Goal: Task Accomplishment & Management: Manage account settings

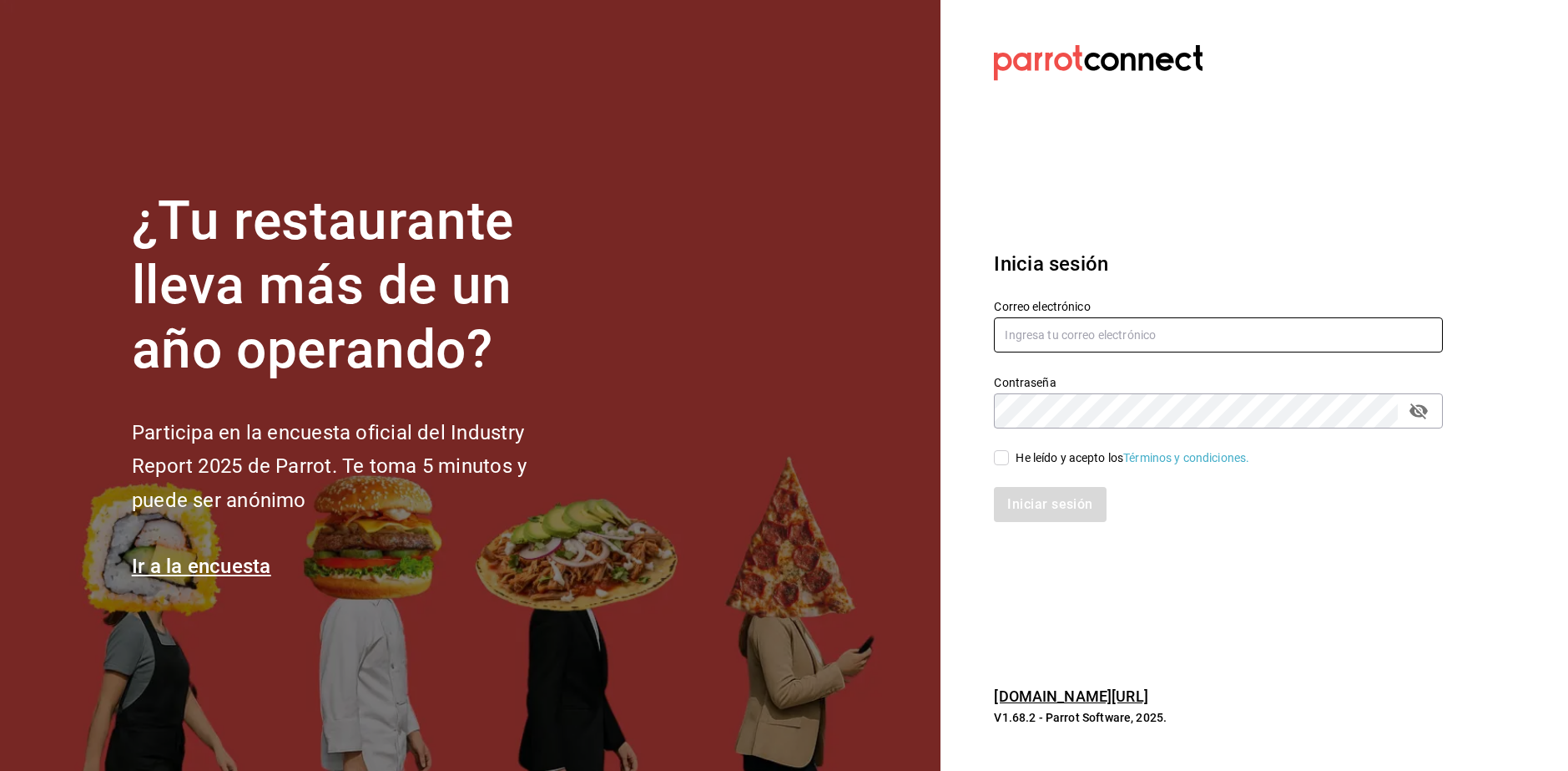
click at [1078, 327] on input "text" at bounding box center [1219, 334] width 449 height 35
type input "[EMAIL_ADDRESS][DOMAIN_NAME]"
click at [1037, 455] on div "He leído y acepto los Términos y condiciones." at bounding box center [1132, 458] width 234 height 18
click at [1009, 455] on input "He leído y acepto los Términos y condiciones." at bounding box center [1001, 458] width 15 height 15
checkbox input "true"
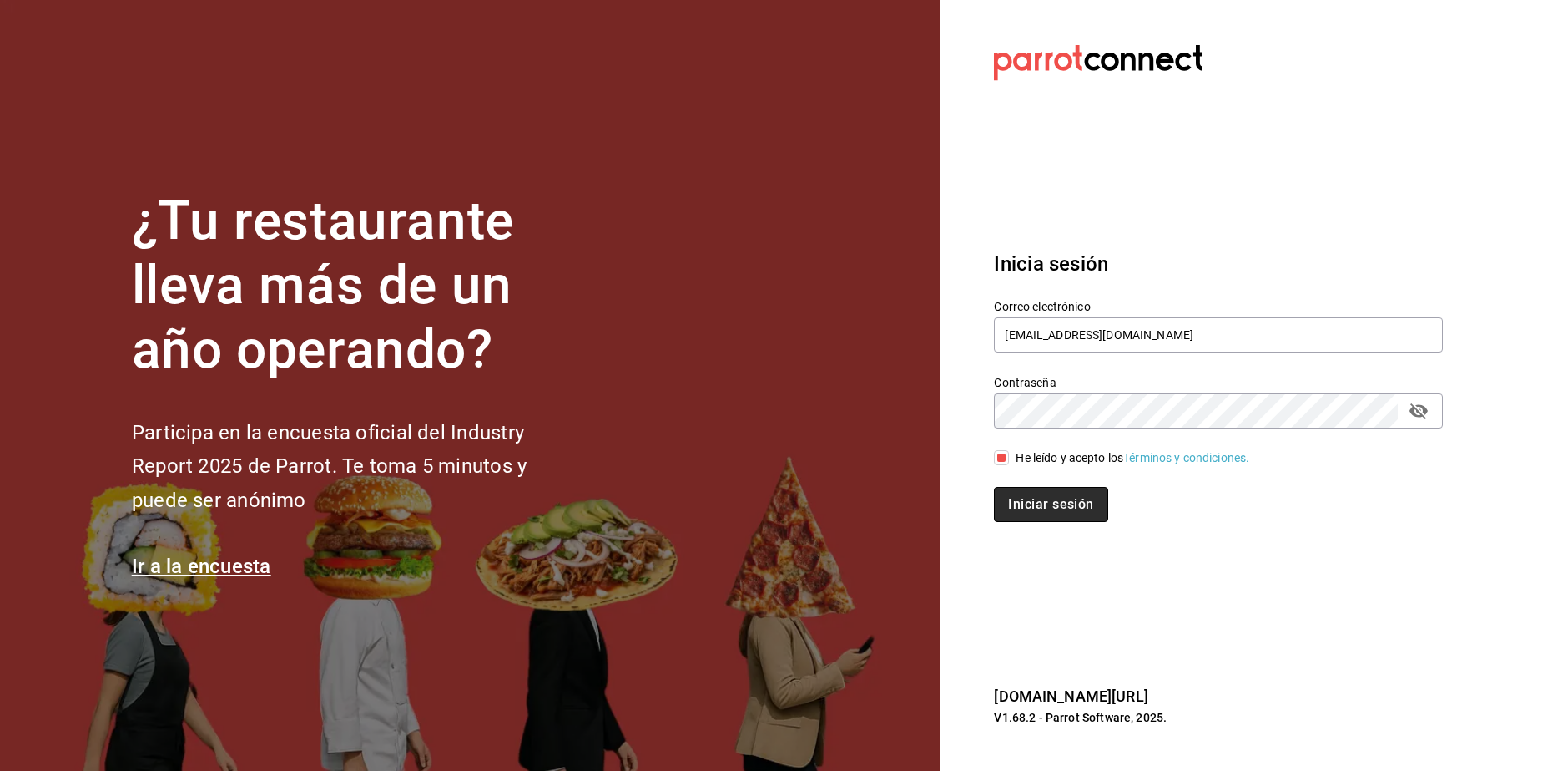
click at [1046, 493] on button "Iniciar sesión" at bounding box center [1051, 504] width 114 height 35
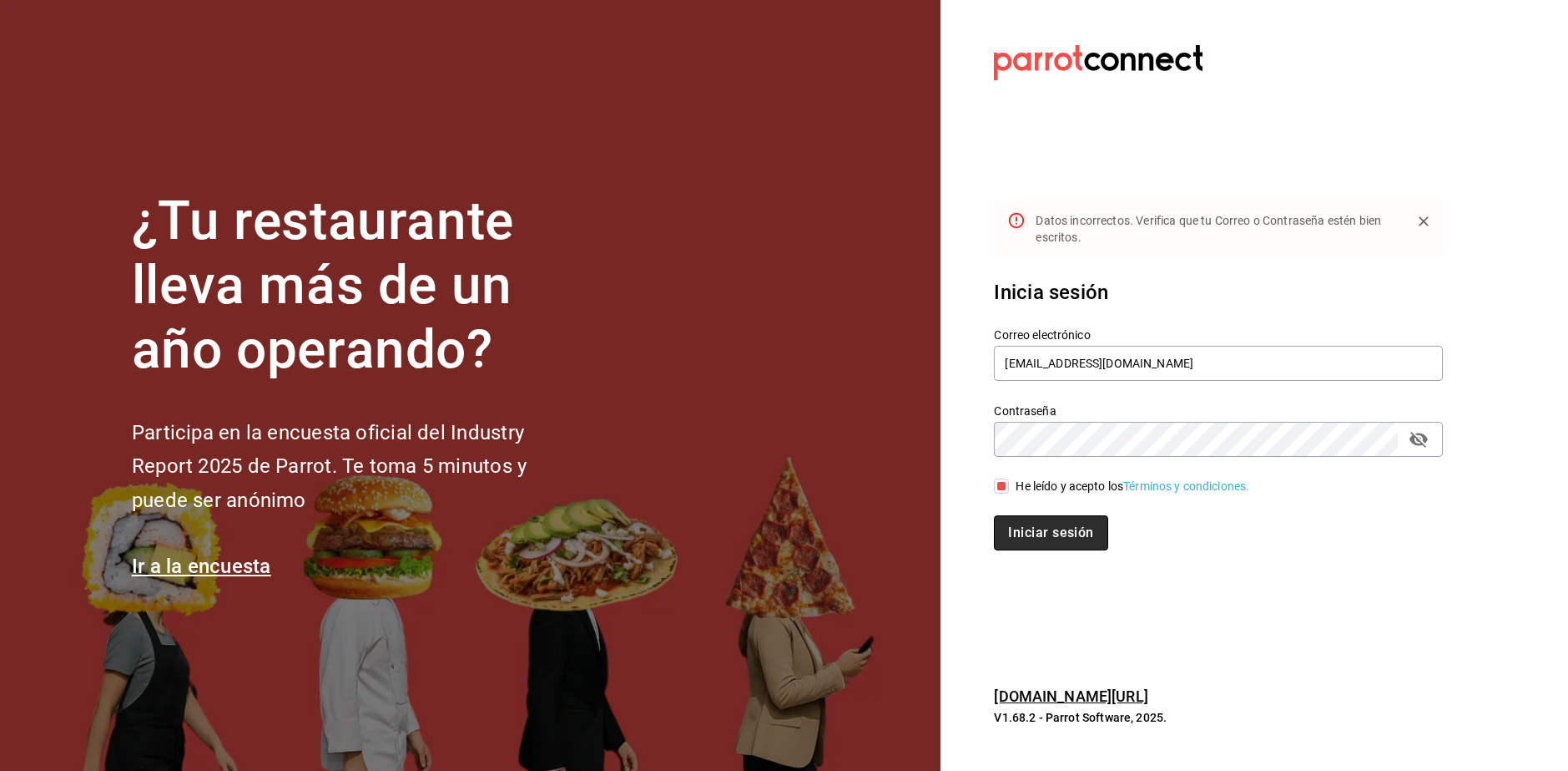
click at [1048, 531] on button "Iniciar sesión" at bounding box center [1051, 532] width 114 height 35
click at [1421, 443] on icon "passwordField" at bounding box center [1419, 440] width 19 height 16
click at [1075, 531] on button "Iniciar sesión" at bounding box center [1051, 532] width 114 height 35
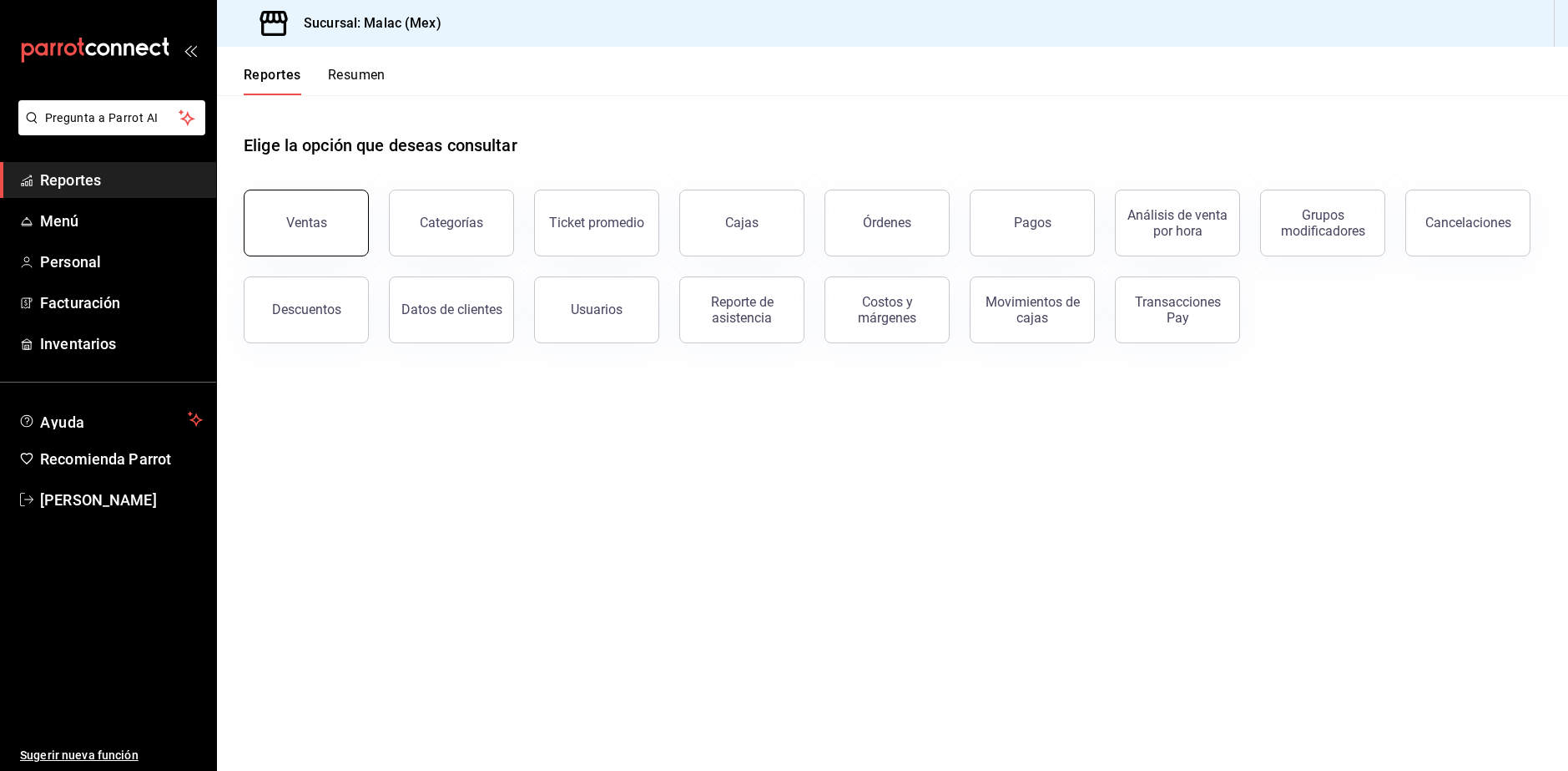
click at [307, 244] on button "Ventas" at bounding box center [306, 223] width 125 height 67
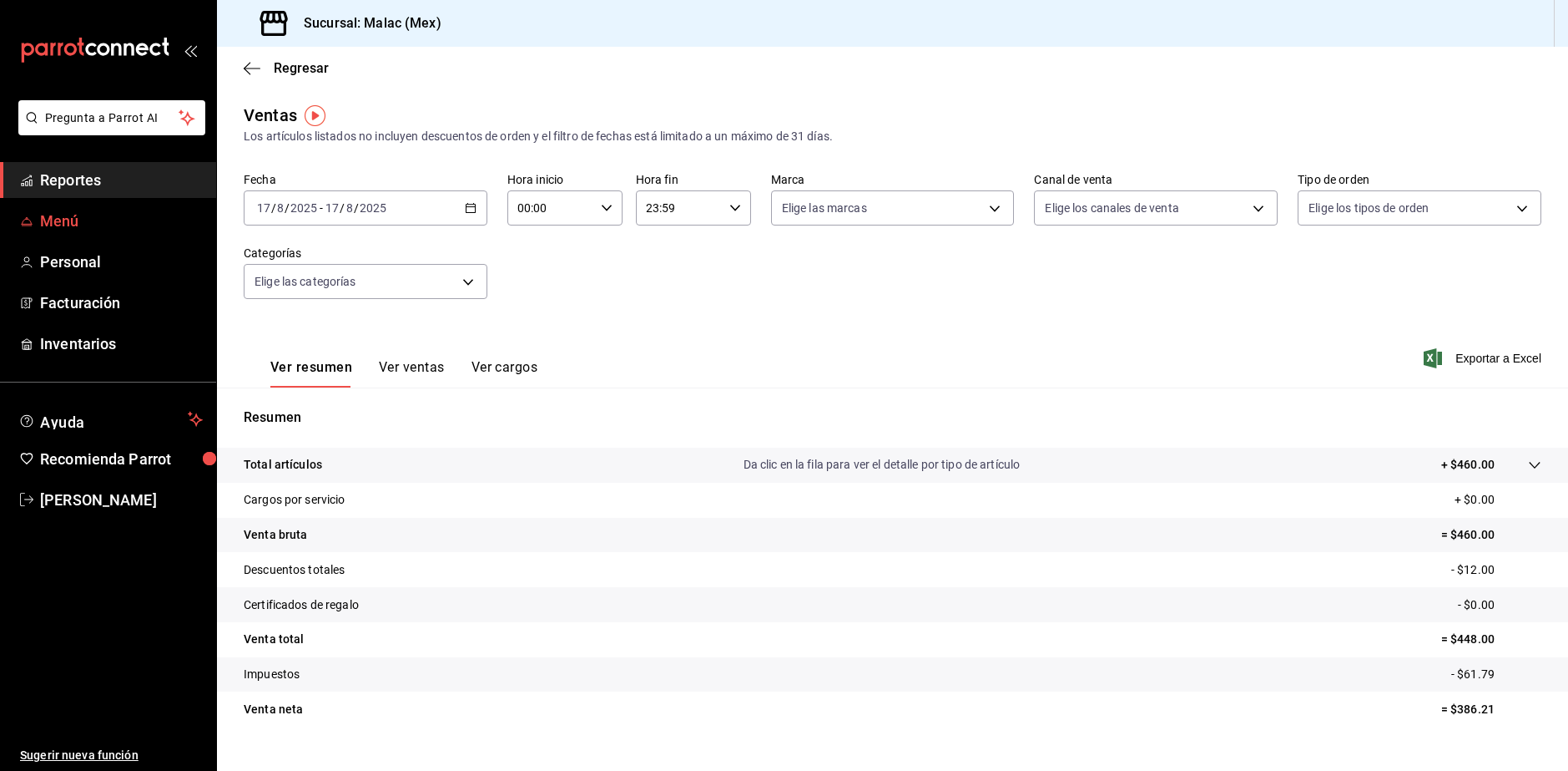
click at [72, 217] on span "Menú" at bounding box center [122, 220] width 163 height 22
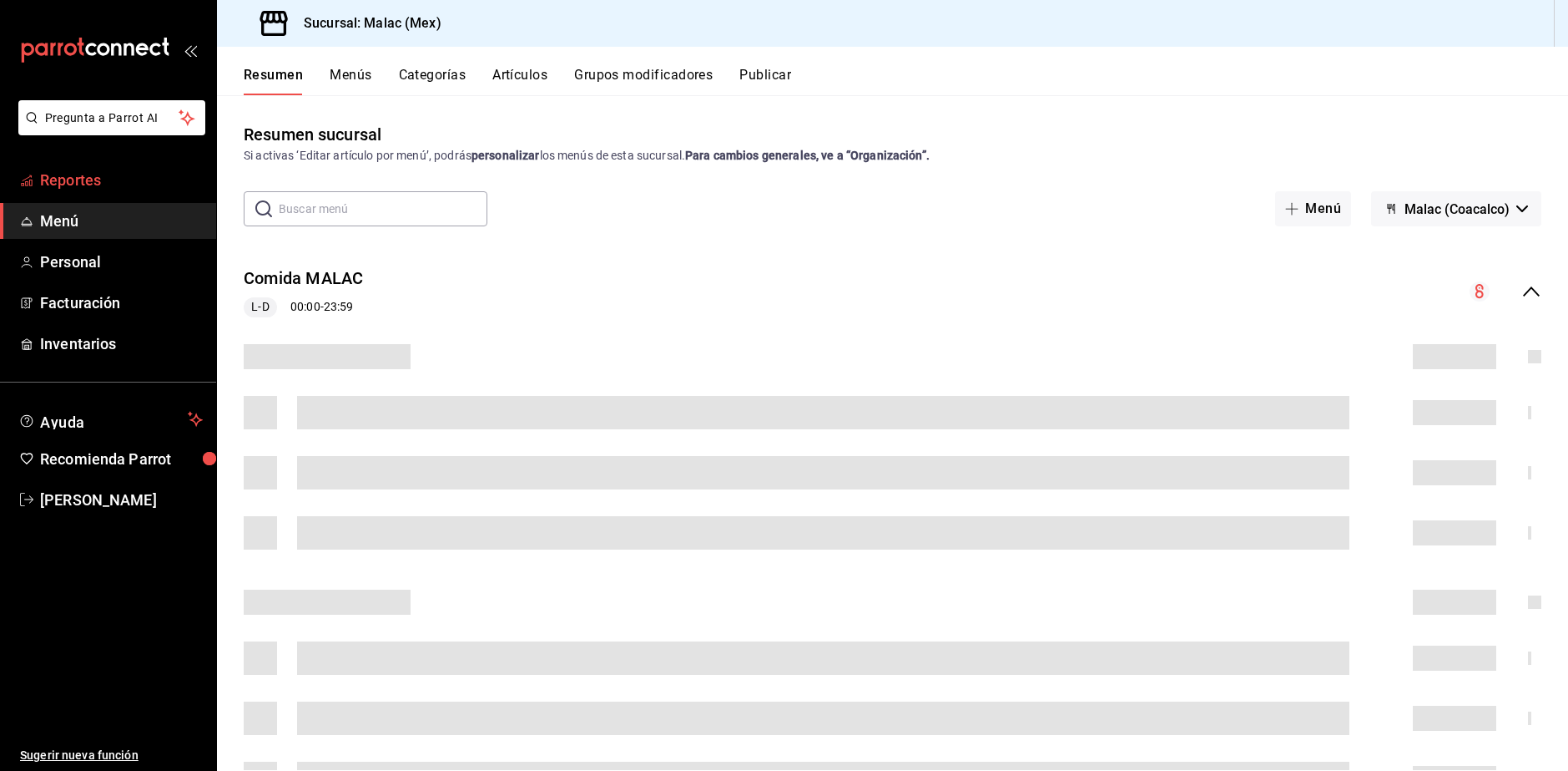
click at [74, 180] on span "Reportes" at bounding box center [122, 179] width 163 height 22
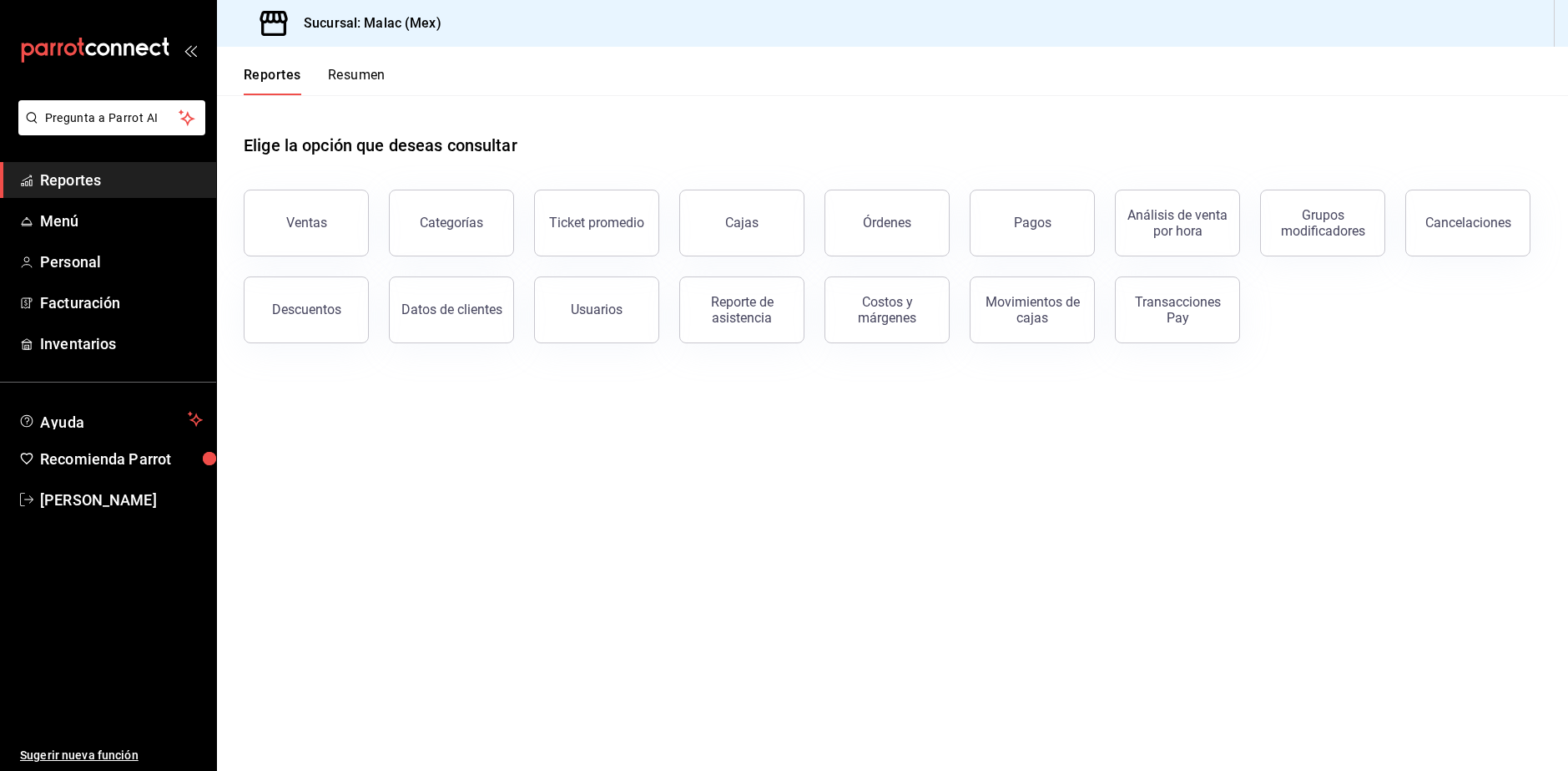
click at [365, 69] on button "Resumen" at bounding box center [356, 81] width 57 height 29
